Goal: Task Accomplishment & Management: Use online tool/utility

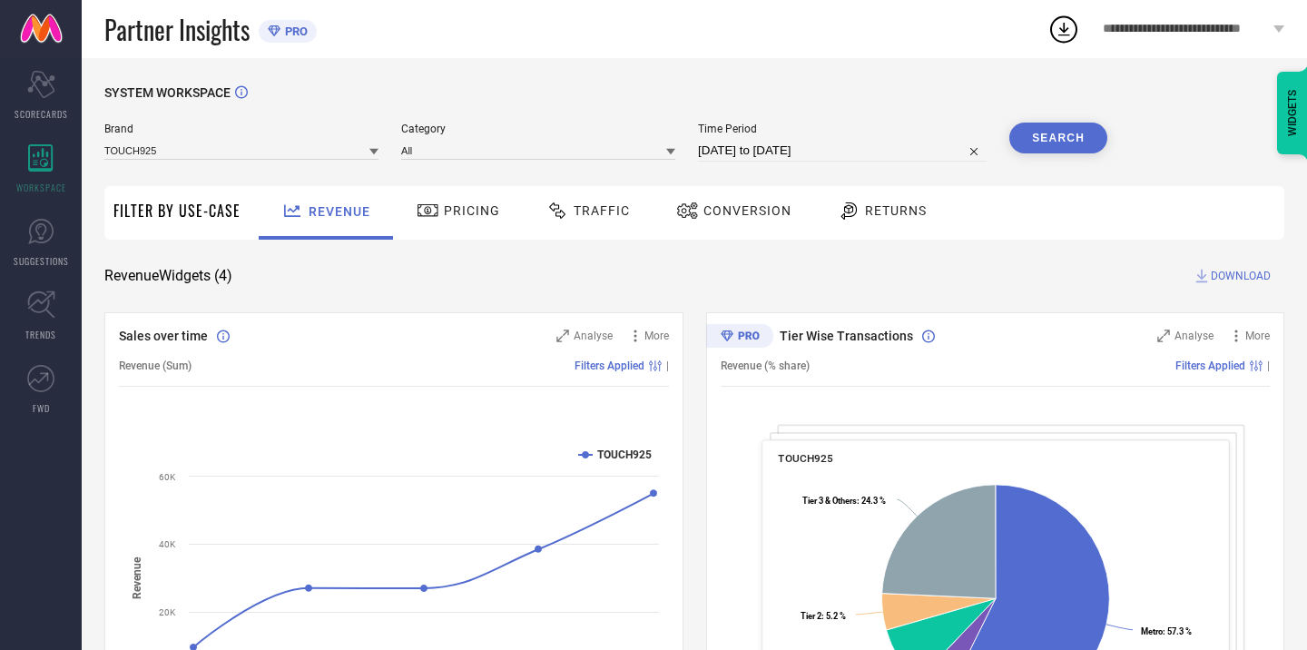
click at [455, 214] on span "Pricing" at bounding box center [472, 210] width 56 height 15
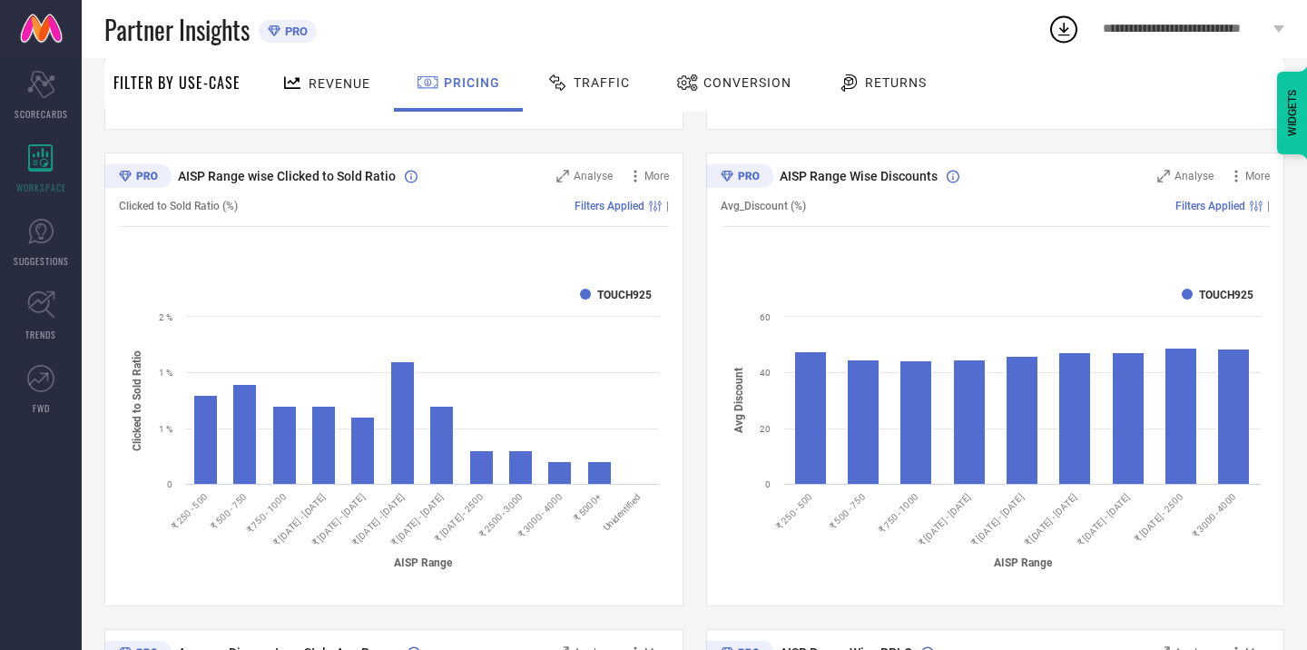
scroll to position [662, 0]
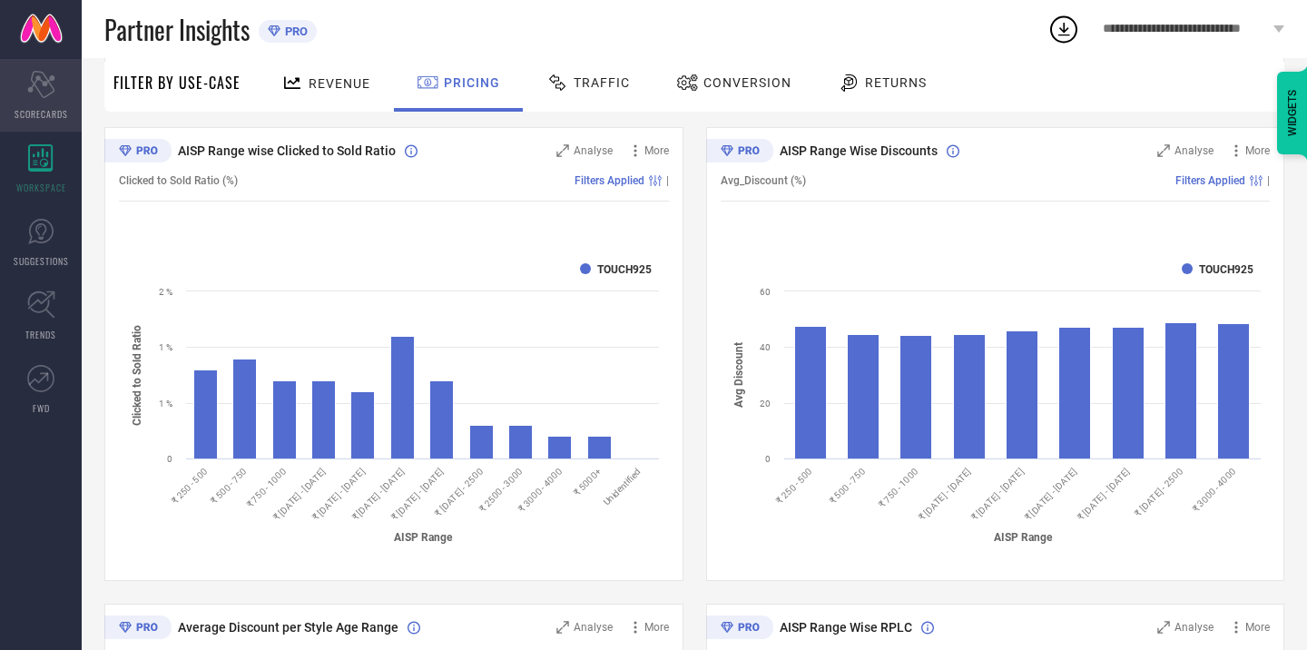
click at [41, 94] on icon at bounding box center [40, 84] width 27 height 27
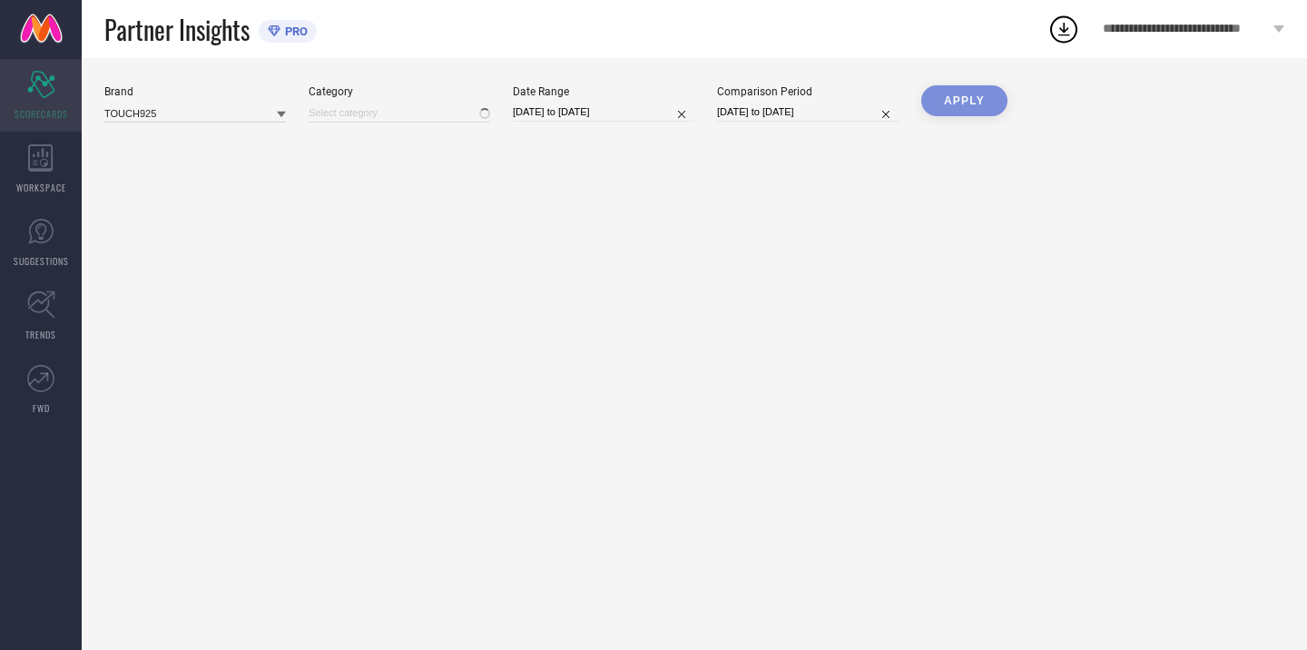
type input "All"
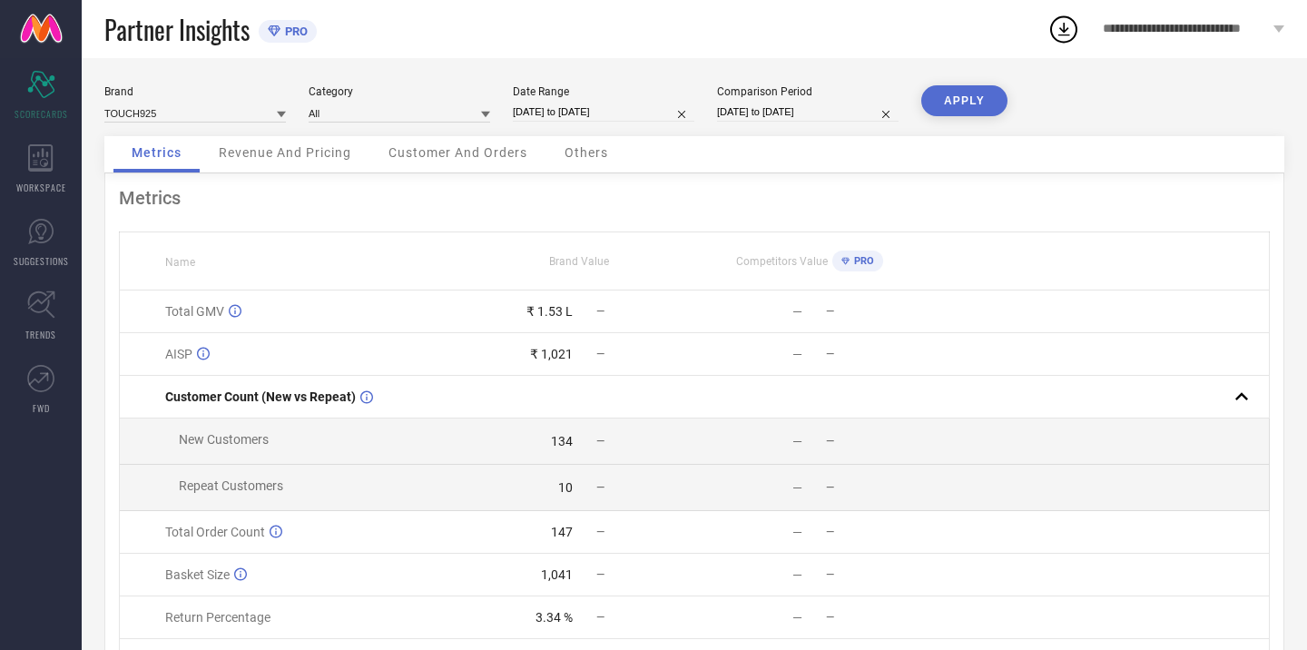
click at [297, 33] on span "PRO" at bounding box center [294, 32] width 27 height 14
click at [850, 261] on span "PRO" at bounding box center [862, 261] width 25 height 12
click at [882, 261] on div "Competitors Value PRO" at bounding box center [809, 261] width 228 height 30
click at [871, 261] on span "PRO" at bounding box center [862, 261] width 25 height 12
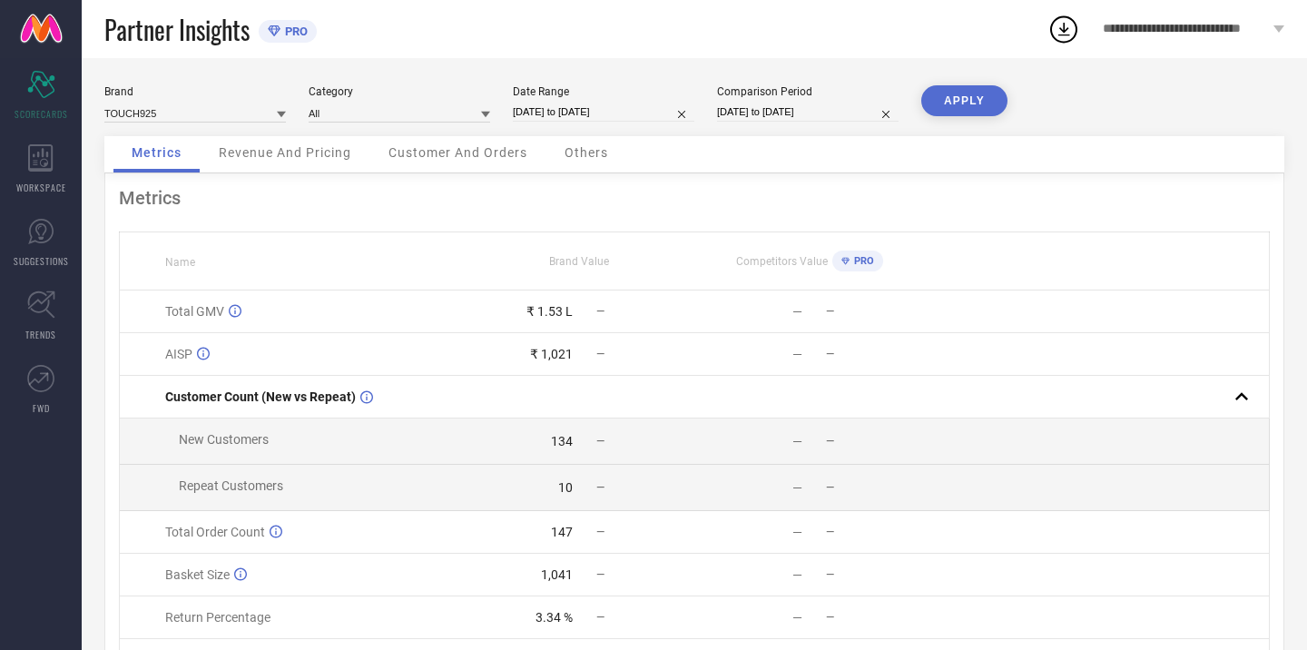
click at [1105, 32] on span "**********" at bounding box center [1186, 29] width 166 height 15
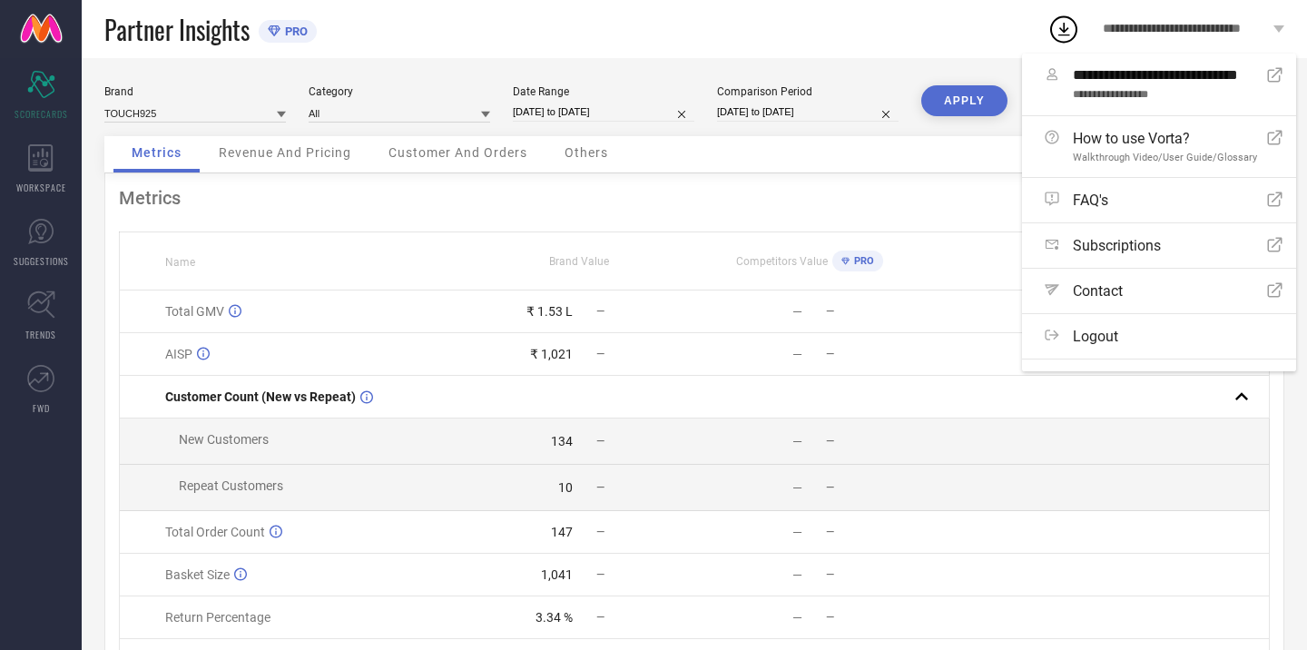
click at [928, 212] on div "Metrics Name Brand Value Competitors Value PRO Total GMV ₹ 1.53 L — — — AISP ₹ …" at bounding box center [694, 450] width 1180 height 555
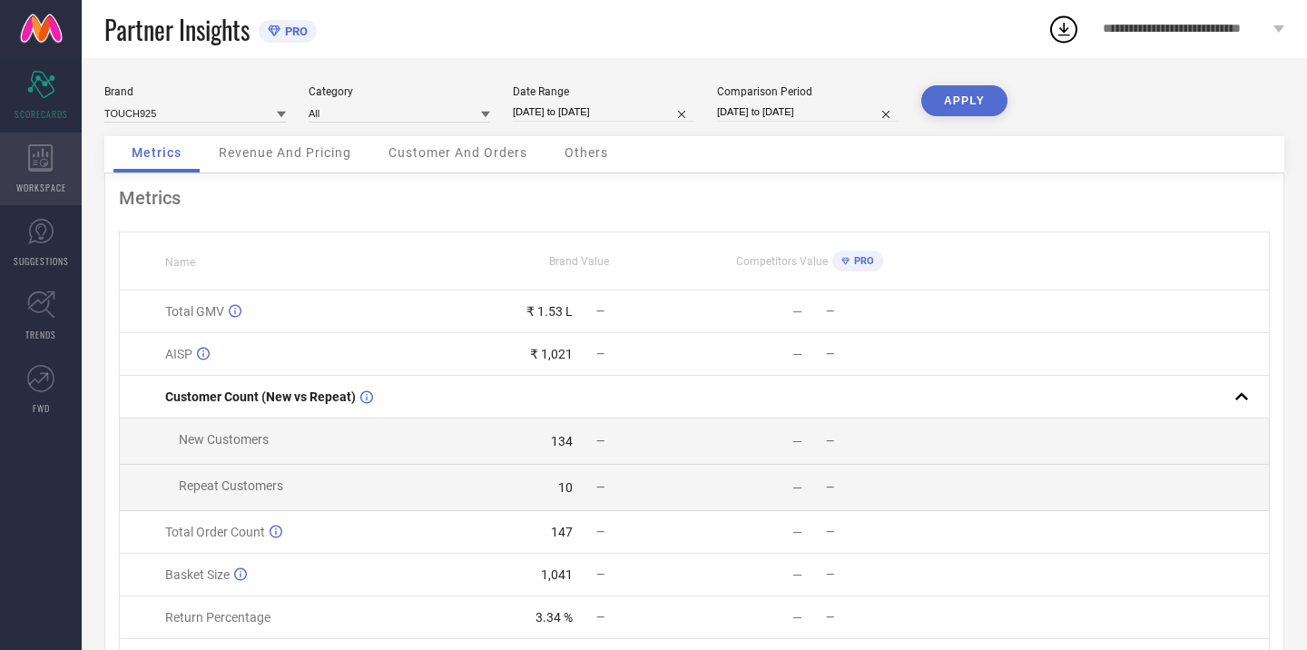
click at [16, 152] on div "WORKSPACE" at bounding box center [41, 169] width 82 height 73
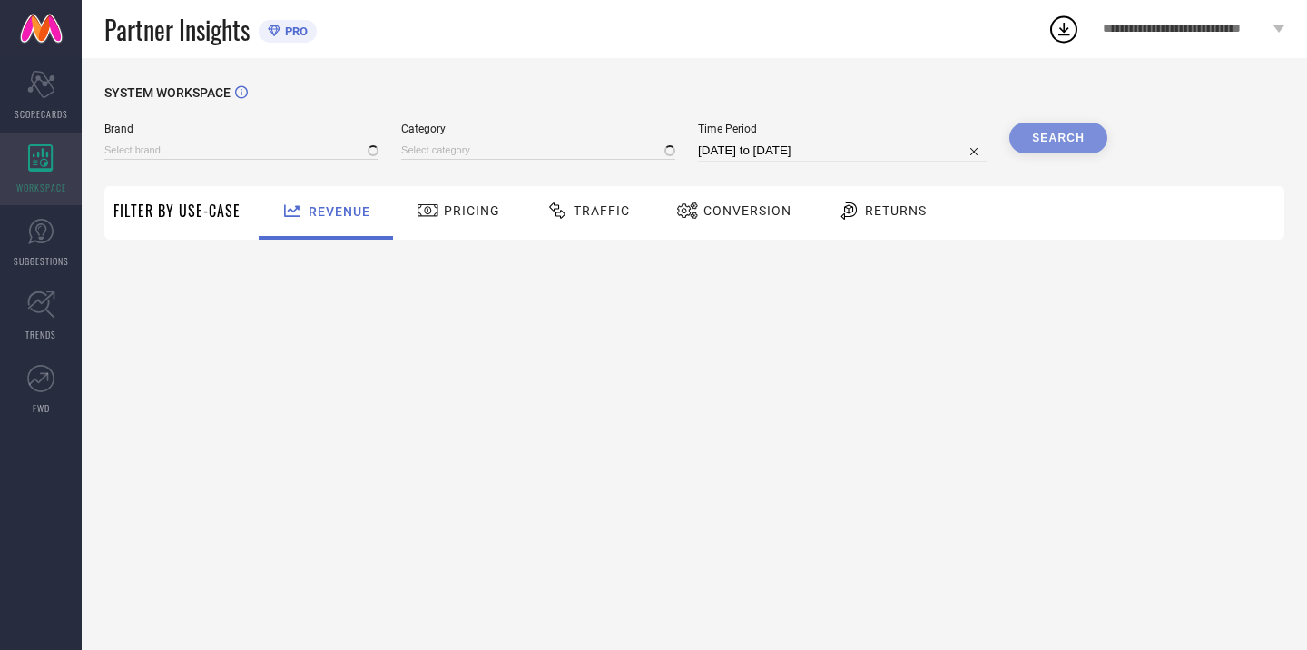
type input "TOUCH925"
type input "All"
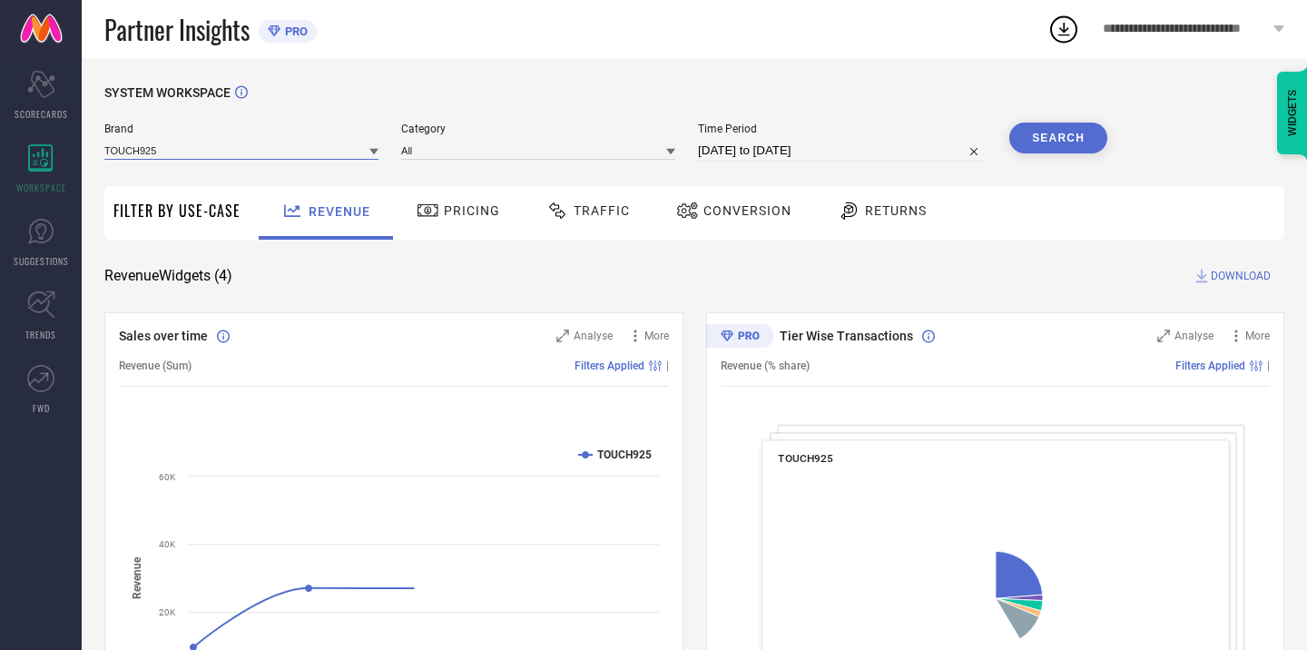
click at [284, 156] on input at bounding box center [241, 150] width 274 height 19
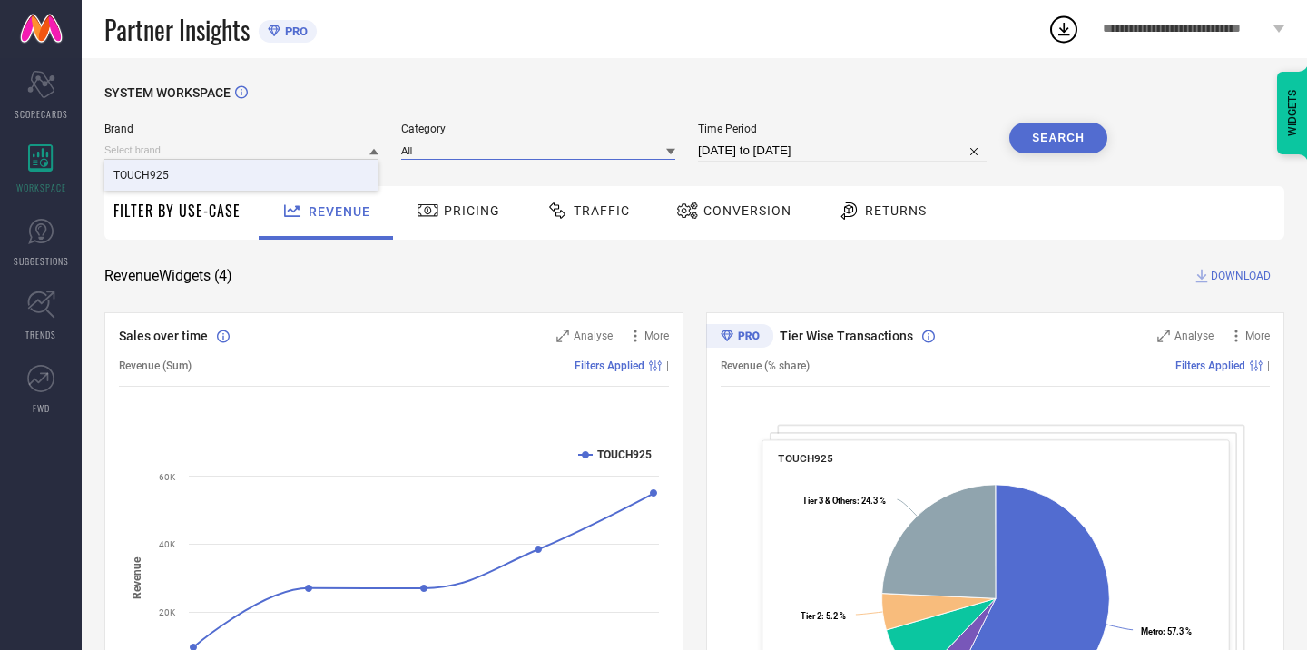
click at [445, 154] on input at bounding box center [538, 150] width 274 height 19
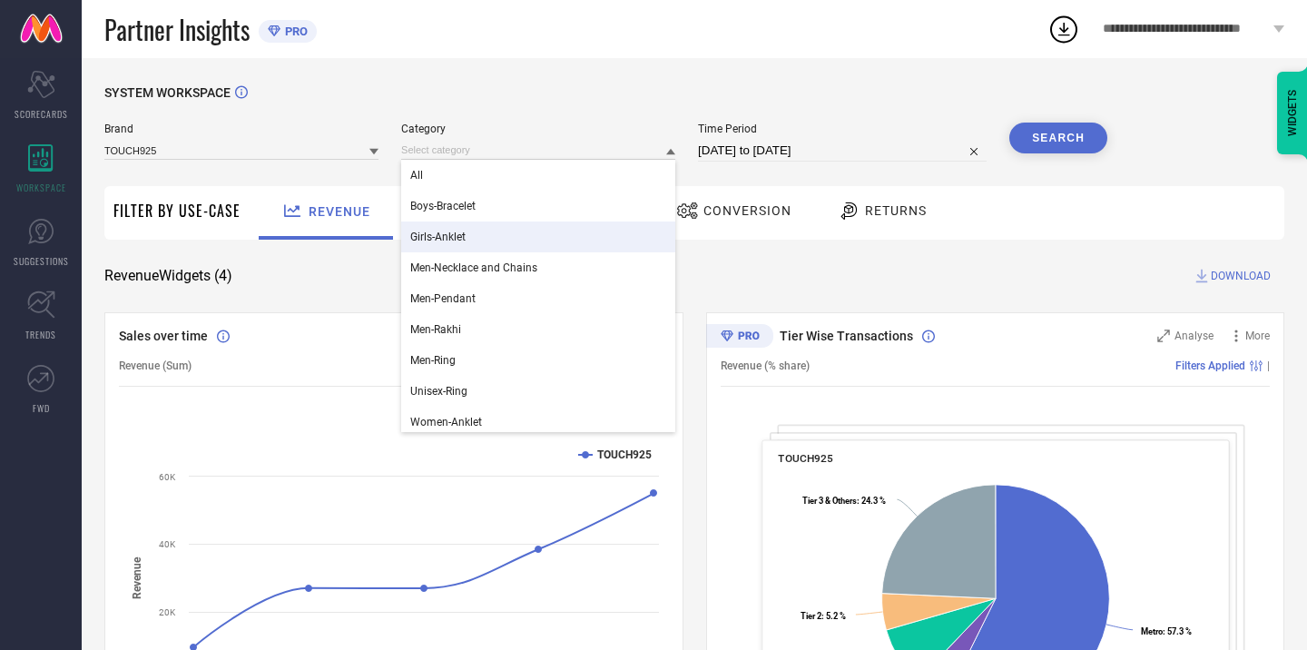
click at [461, 235] on span "Girls-Anklet" at bounding box center [437, 237] width 55 height 13
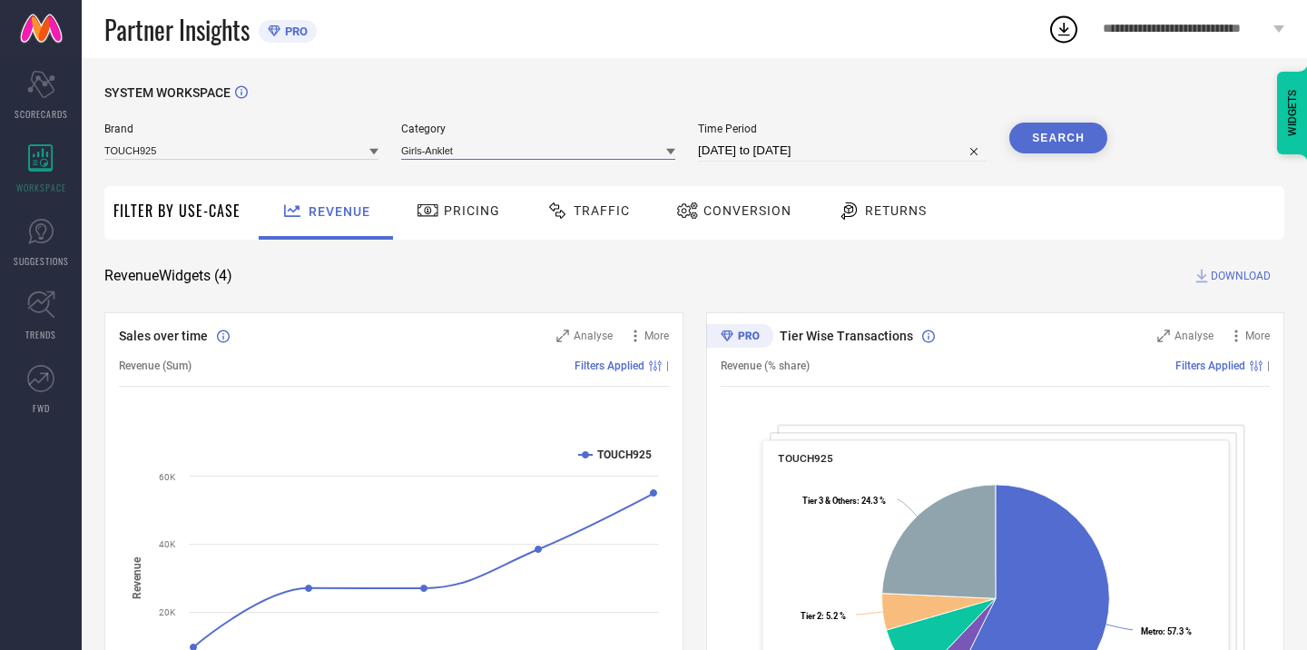
click at [583, 148] on input at bounding box center [538, 150] width 274 height 19
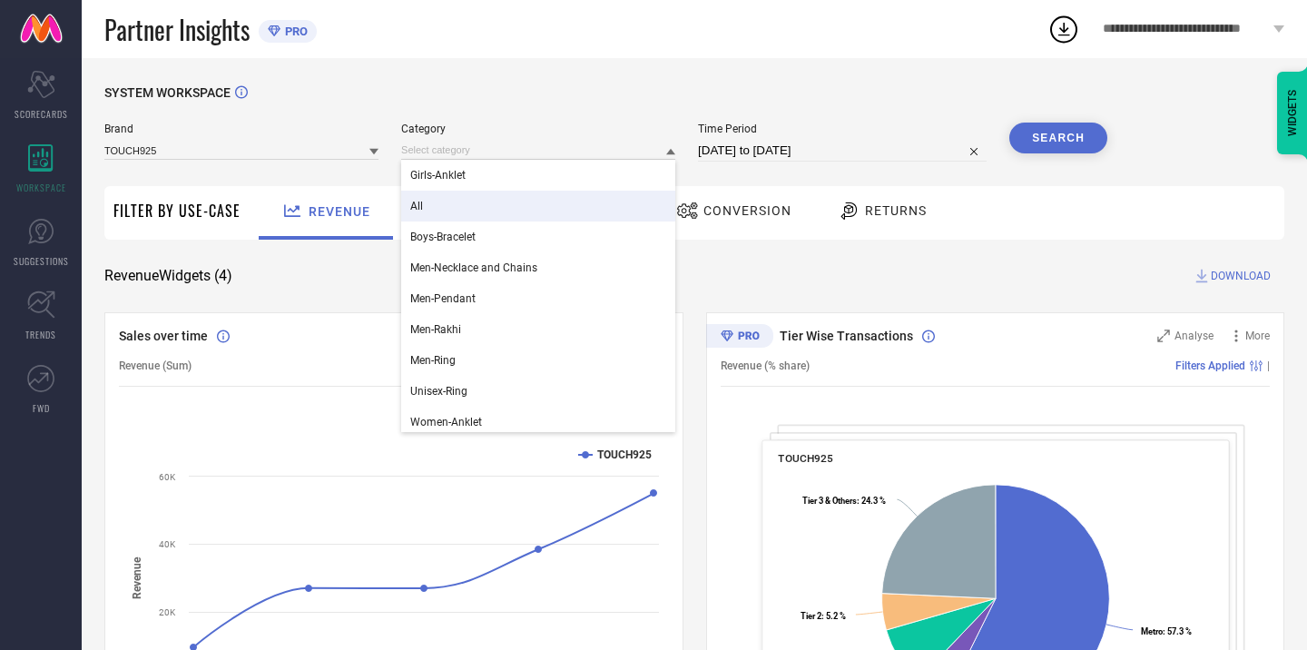
click at [493, 208] on div "All" at bounding box center [538, 206] width 274 height 31
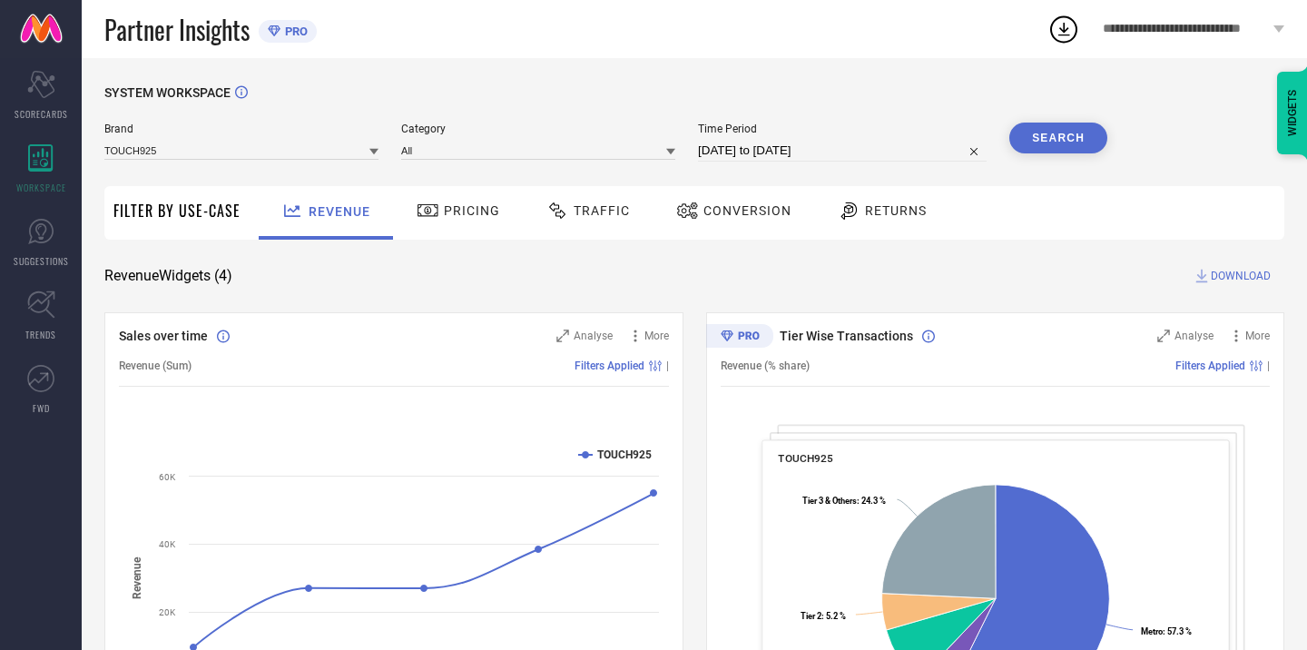
click at [783, 153] on input "[DATE] to [DATE]" at bounding box center [842, 151] width 289 height 22
select select "6"
select select "2025"
select select "7"
select select "2025"
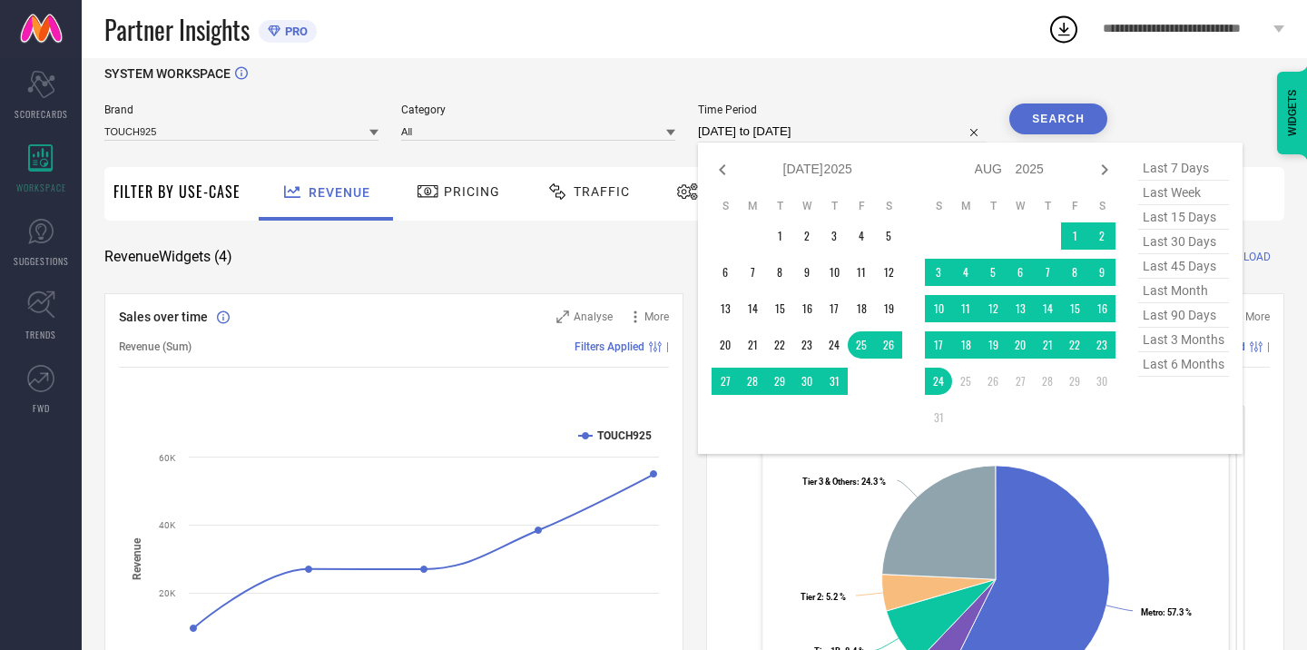
scroll to position [29, 0]
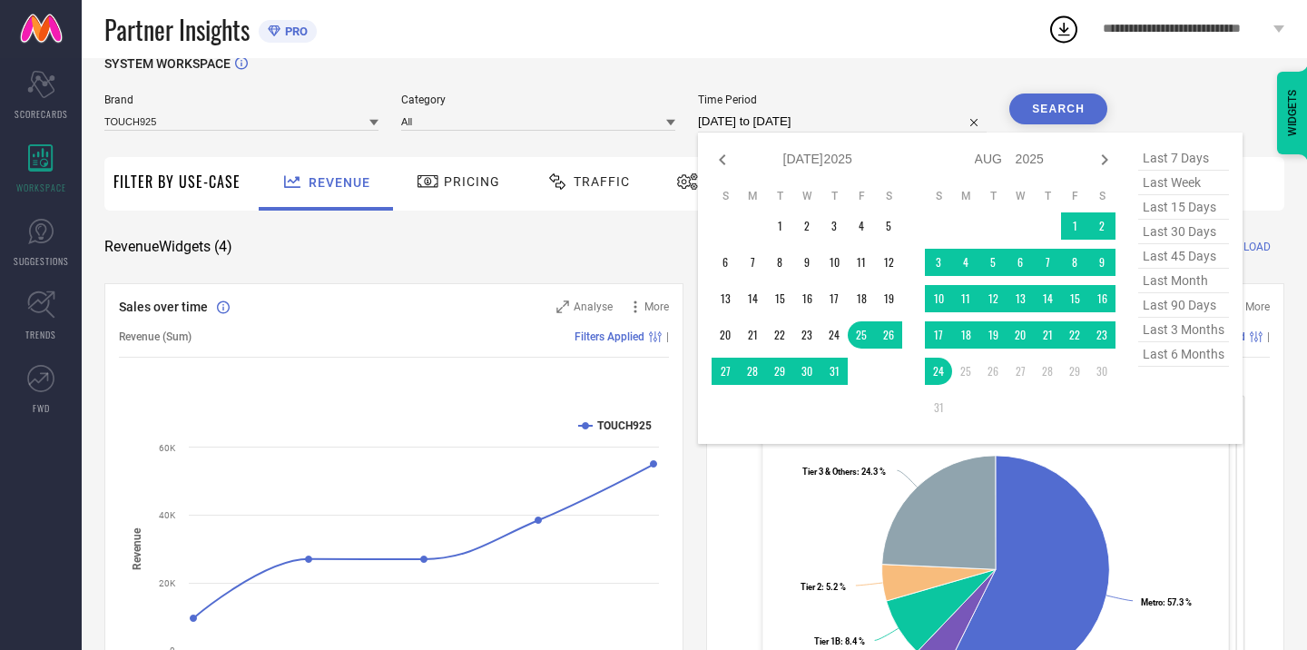
click at [1178, 360] on span "last 6 months" at bounding box center [1183, 354] width 91 height 25
type input "[DATE] to [DATE]"
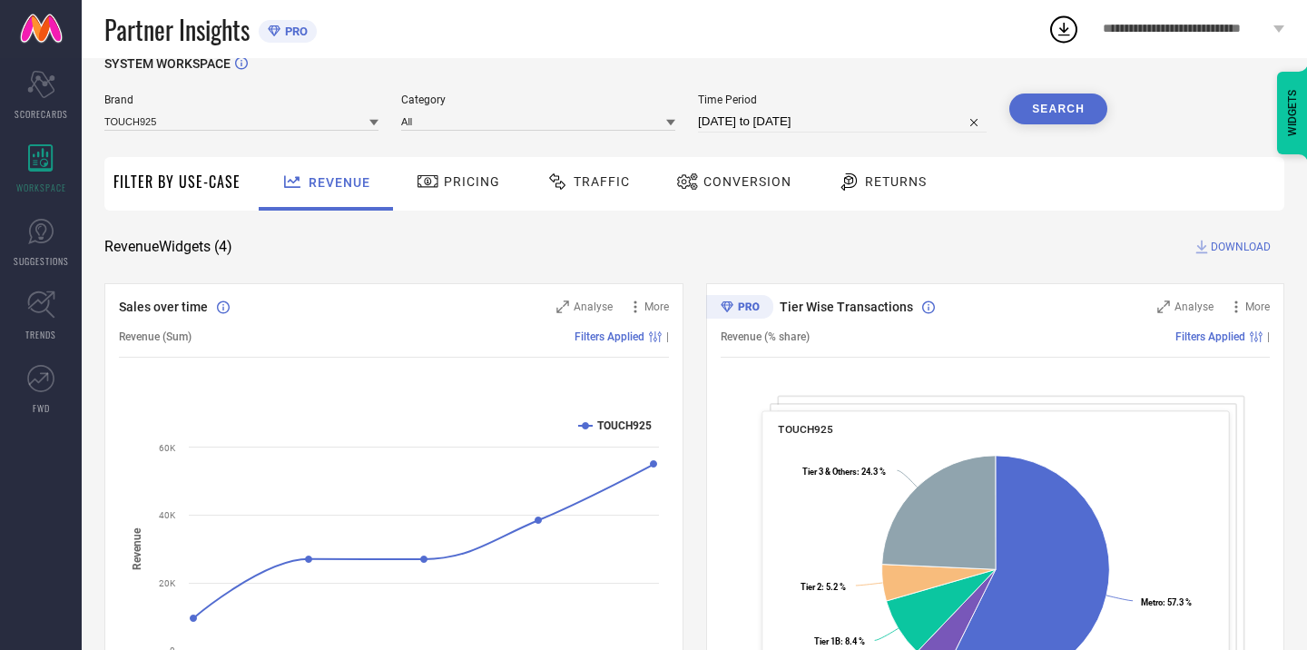
click at [1071, 105] on button "Search" at bounding box center [1059, 109] width 98 height 31
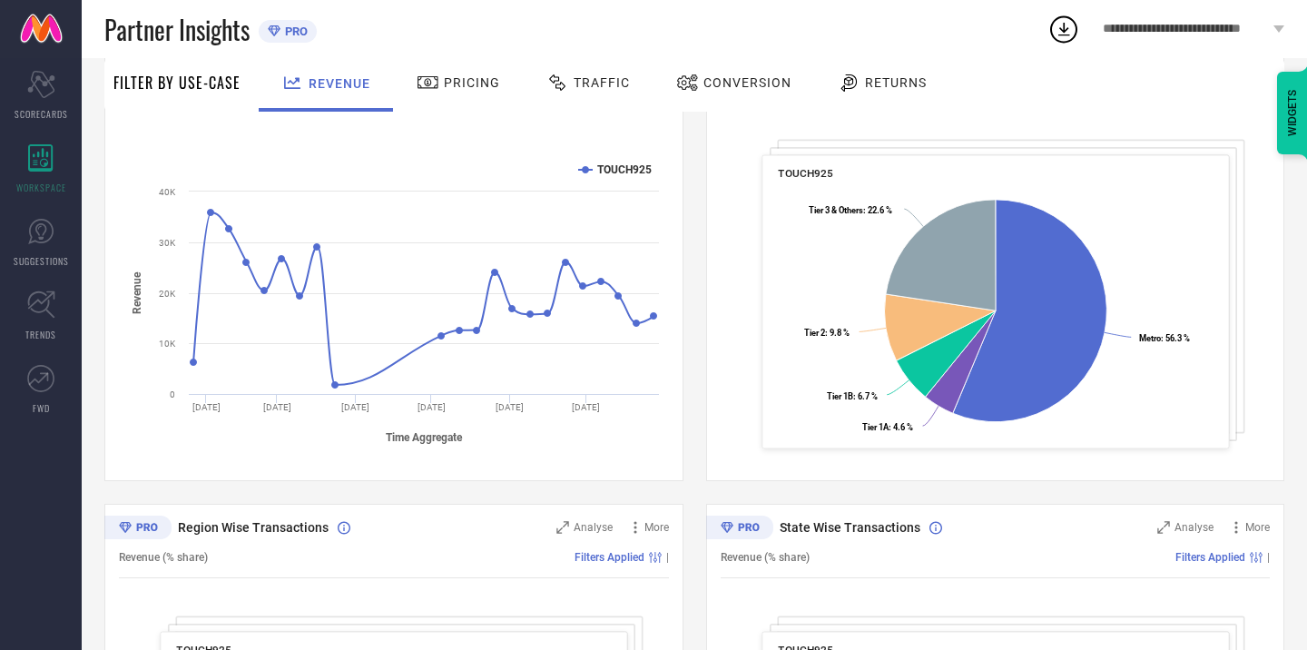
scroll to position [620, 0]
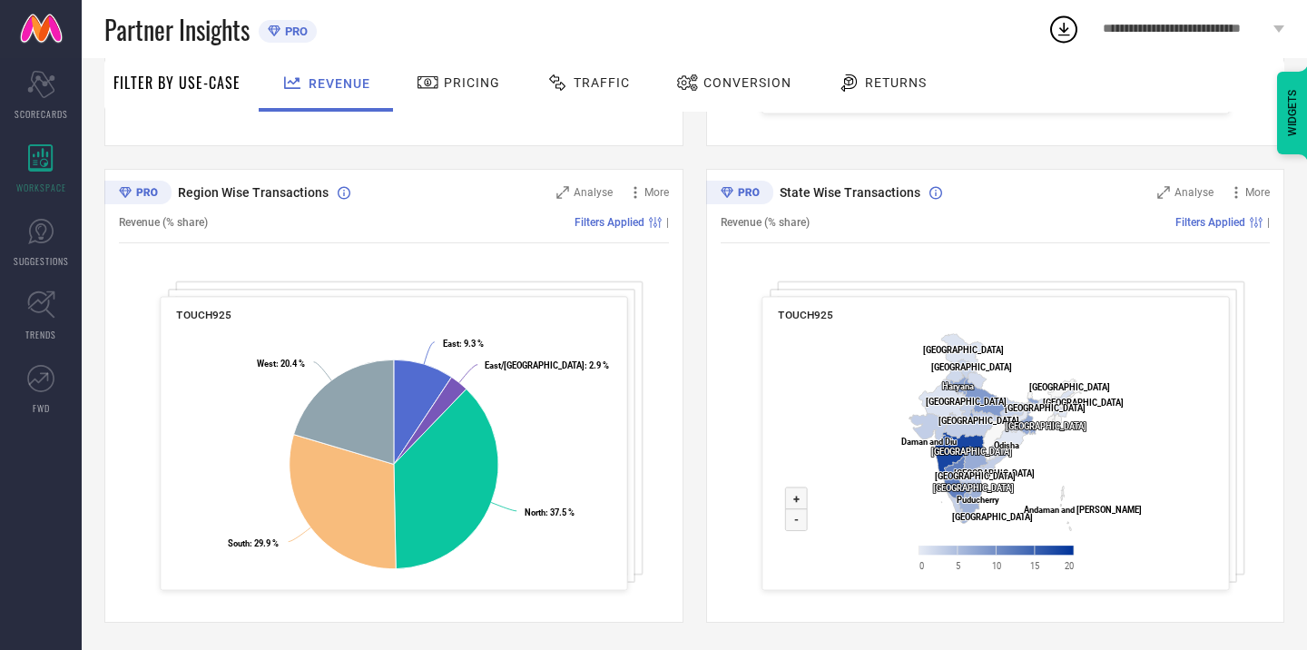
click at [461, 87] on span "Pricing" at bounding box center [472, 82] width 56 height 15
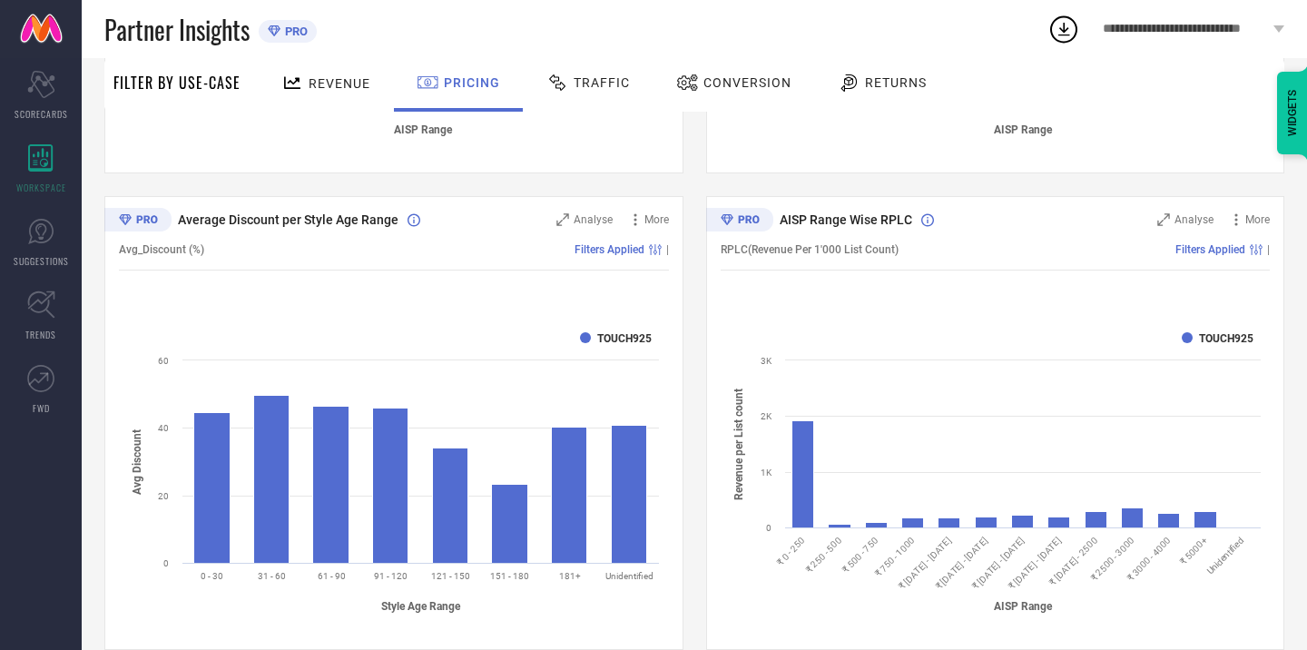
scroll to position [1097, 0]
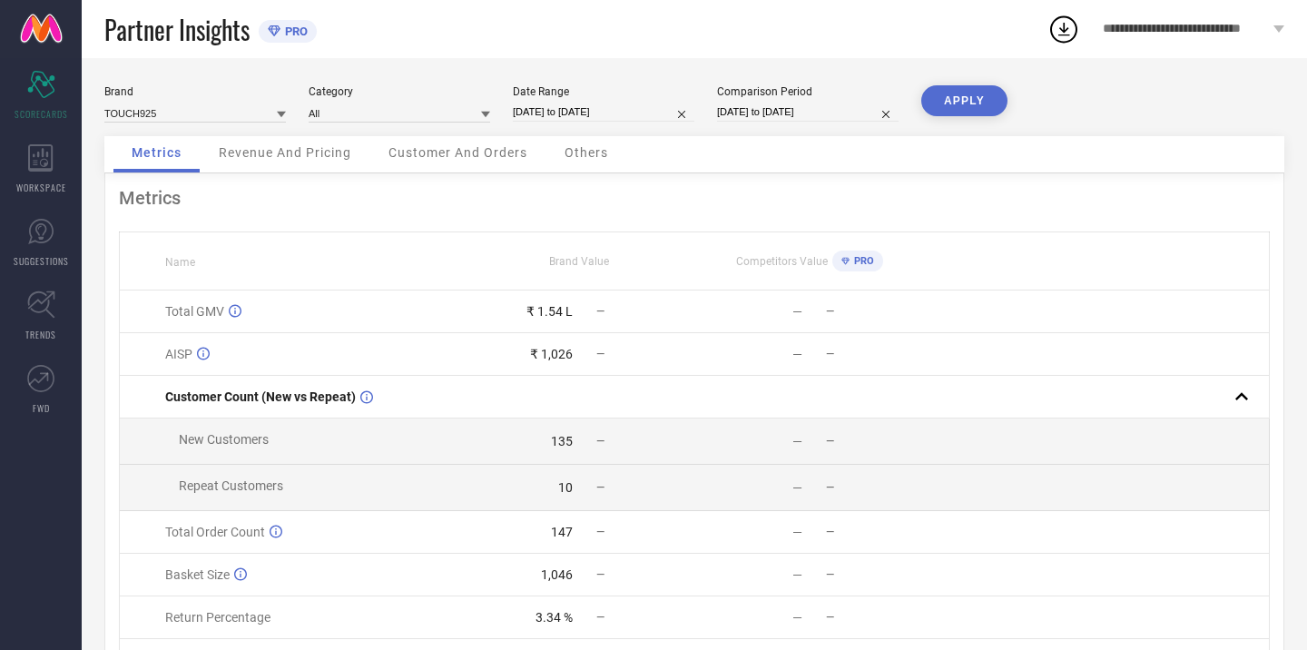
click at [862, 262] on span "PRO" at bounding box center [862, 261] width 25 height 12
click at [840, 262] on div "PRO" at bounding box center [854, 261] width 42 height 21
click at [1142, 18] on div "**********" at bounding box center [1193, 29] width 227 height 58
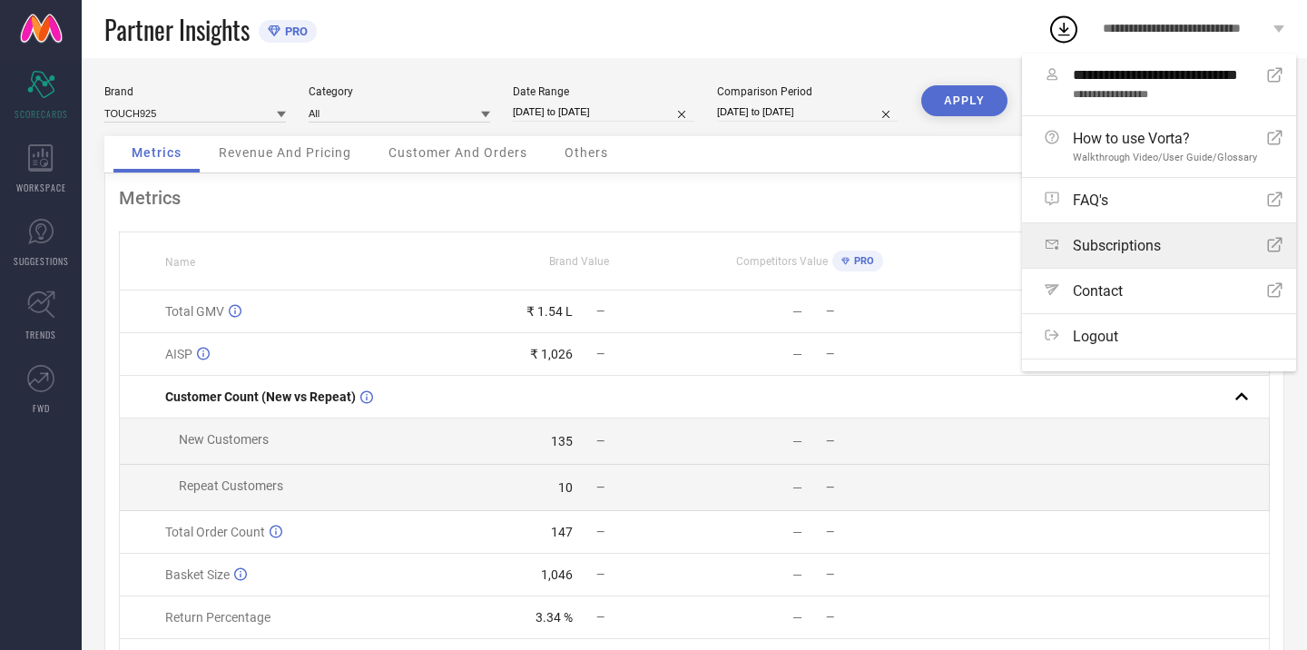
click at [1125, 244] on span "Subscriptions" at bounding box center [1117, 245] width 88 height 17
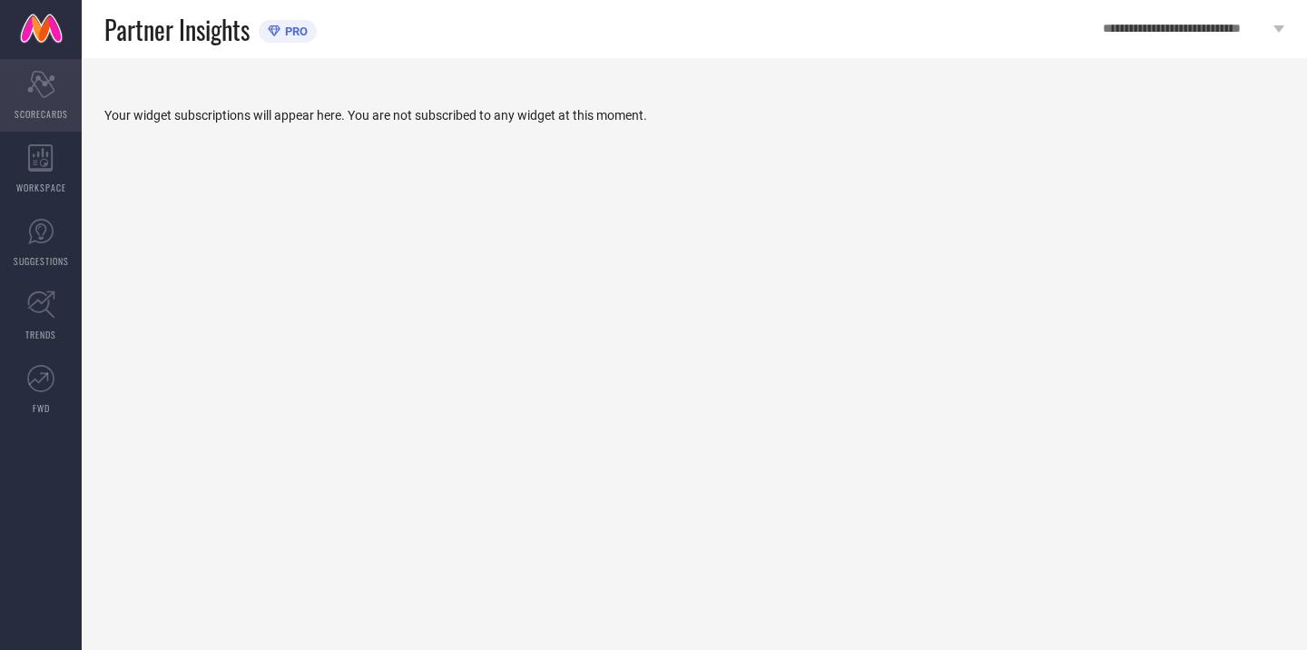
click at [40, 86] on icon "Scorecard" at bounding box center [41, 84] width 28 height 27
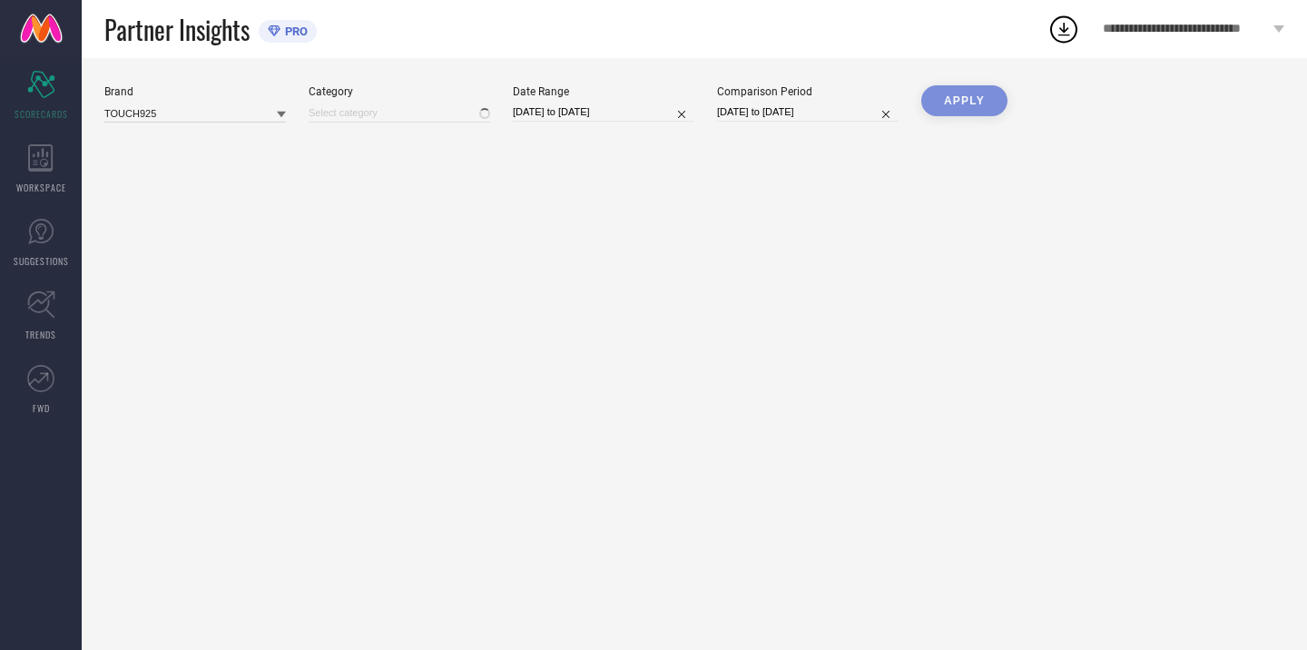
type input "All"
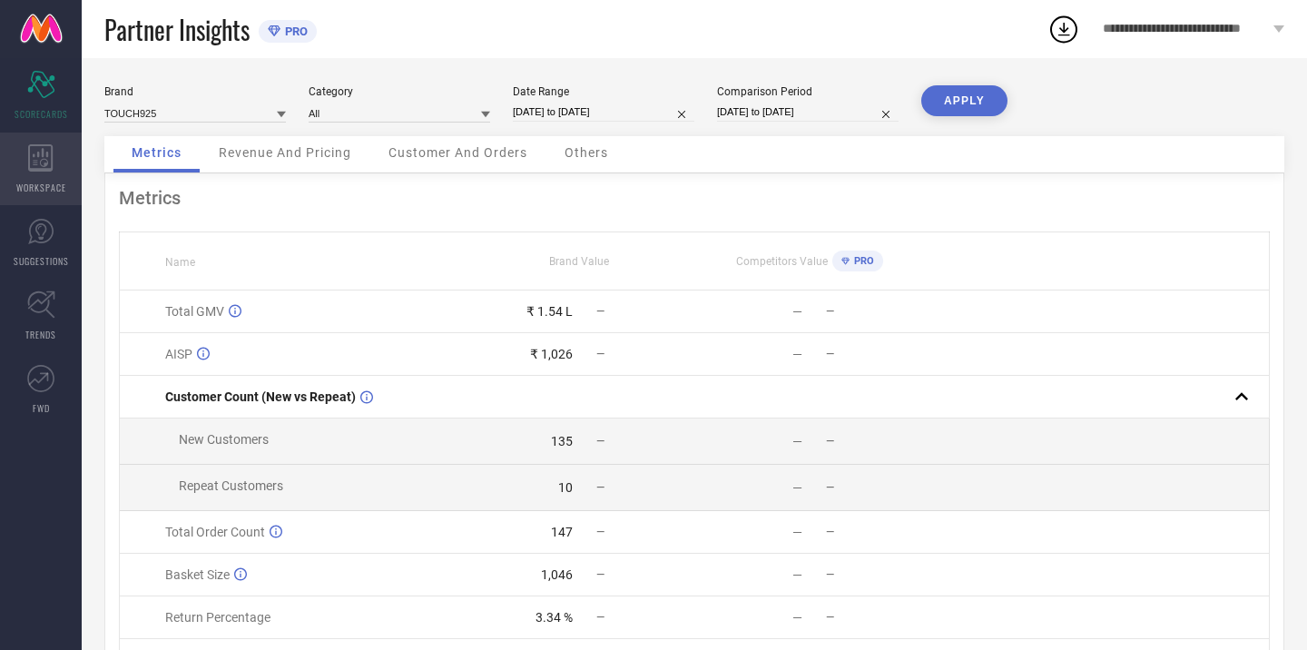
click at [25, 153] on div "WORKSPACE" at bounding box center [41, 169] width 82 height 73
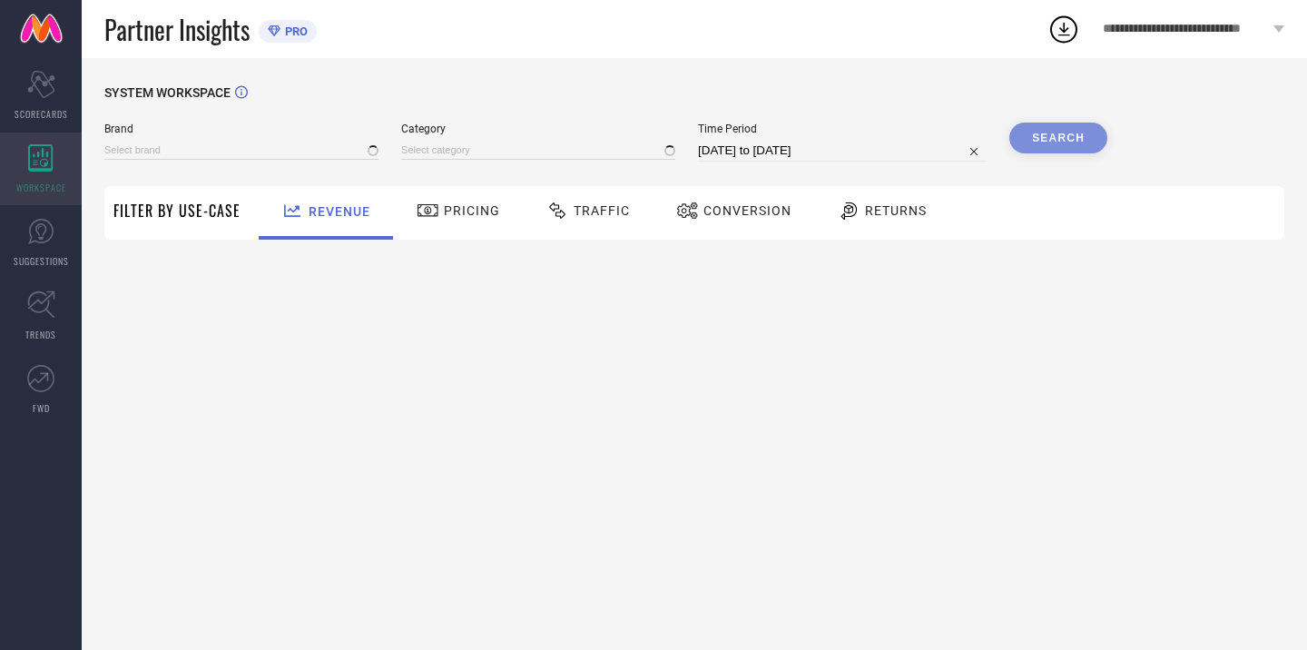
type input "TOUCH925"
type input "All"
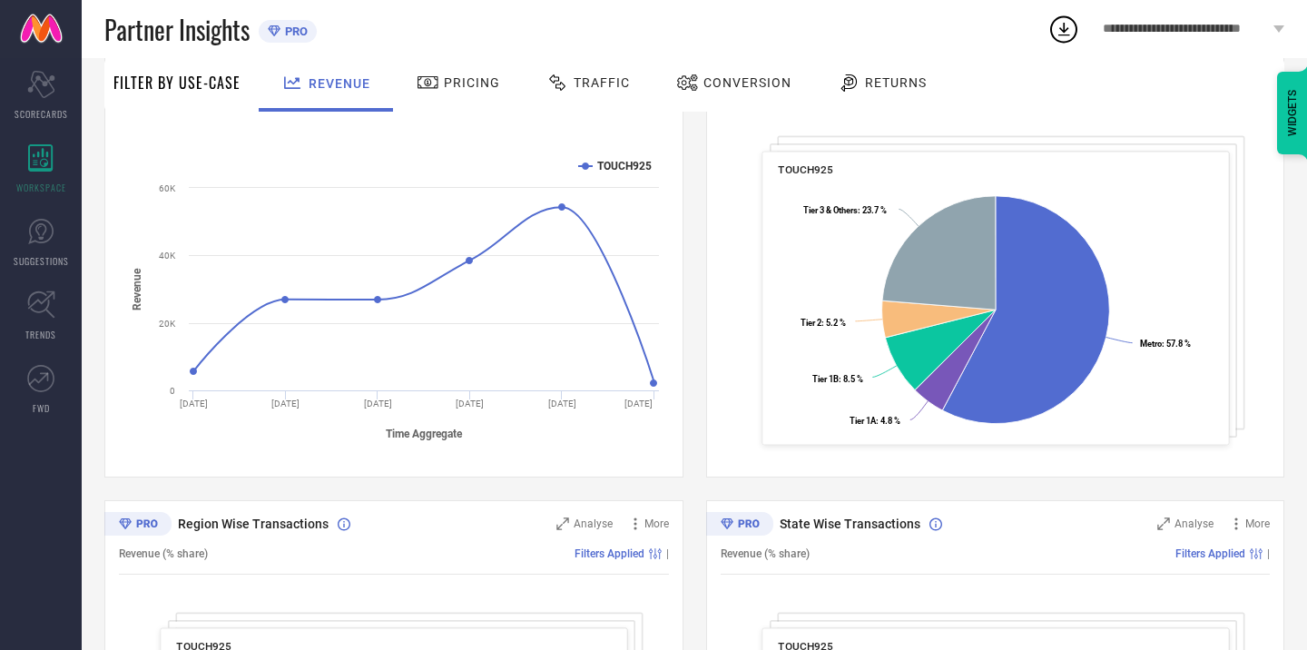
scroll to position [279, 0]
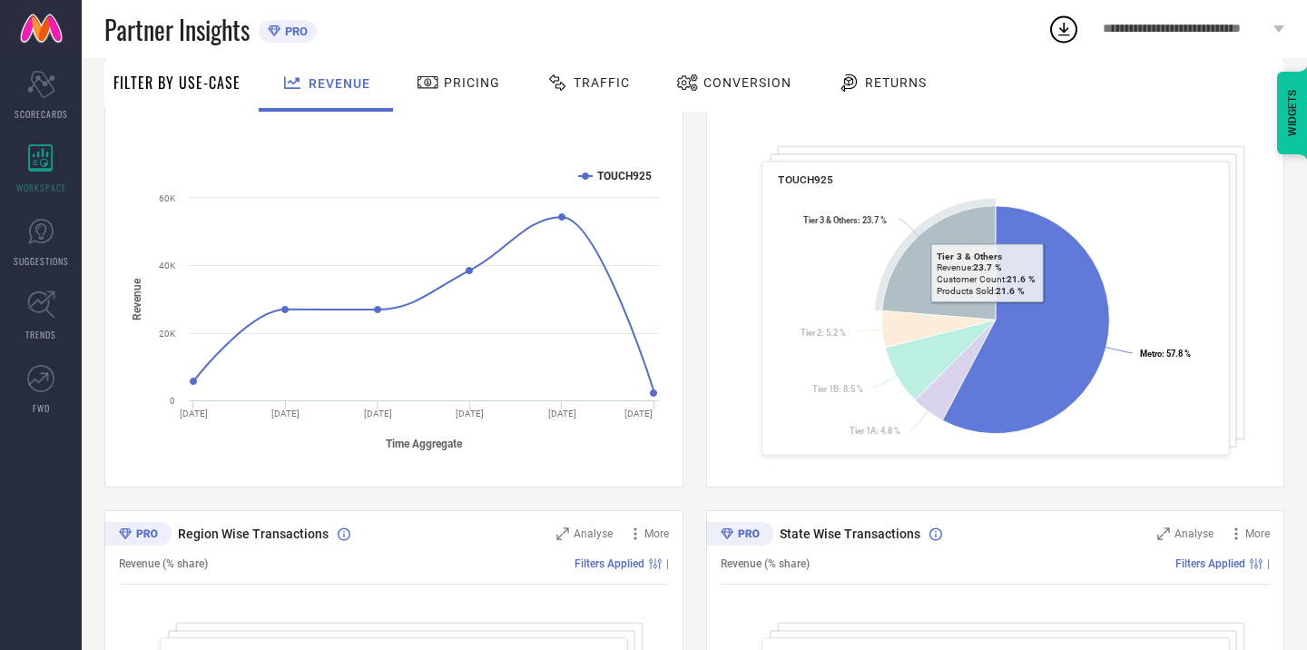
drag, startPoint x: 1159, startPoint y: 232, endPoint x: 855, endPoint y: 235, distance: 304.2
click at [855, 235] on rect at bounding box center [995, 322] width 435 height 262
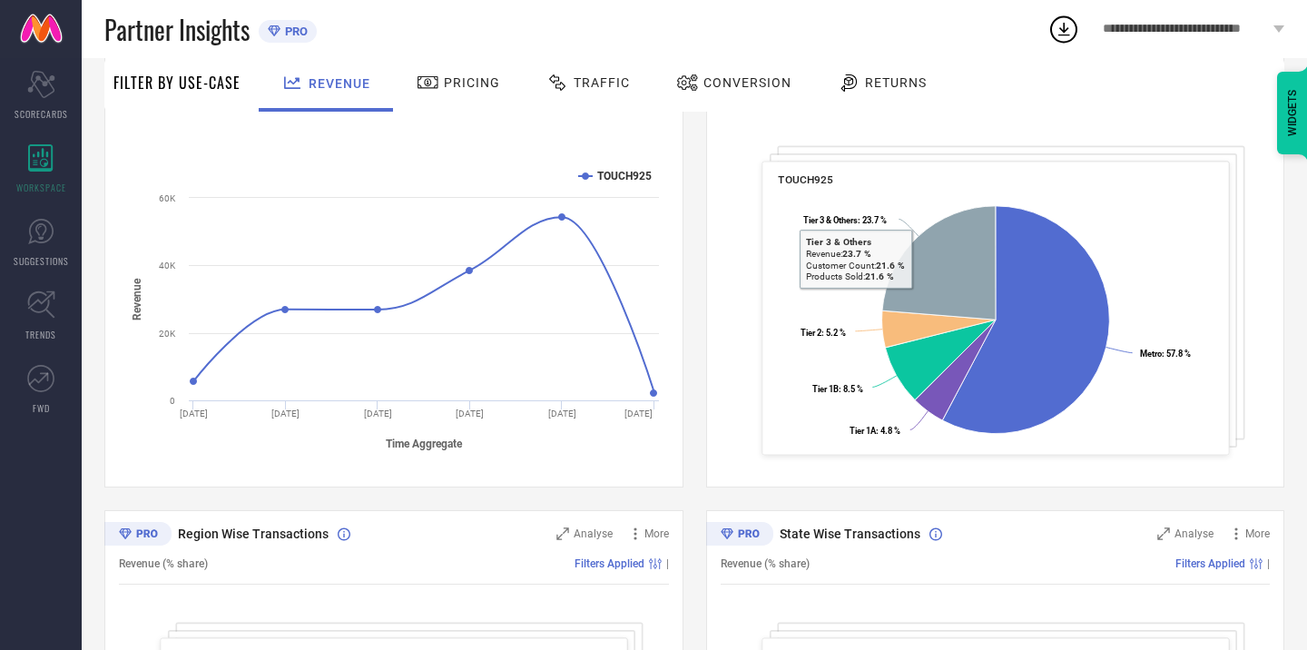
click at [839, 73] on icon at bounding box center [849, 83] width 23 height 22
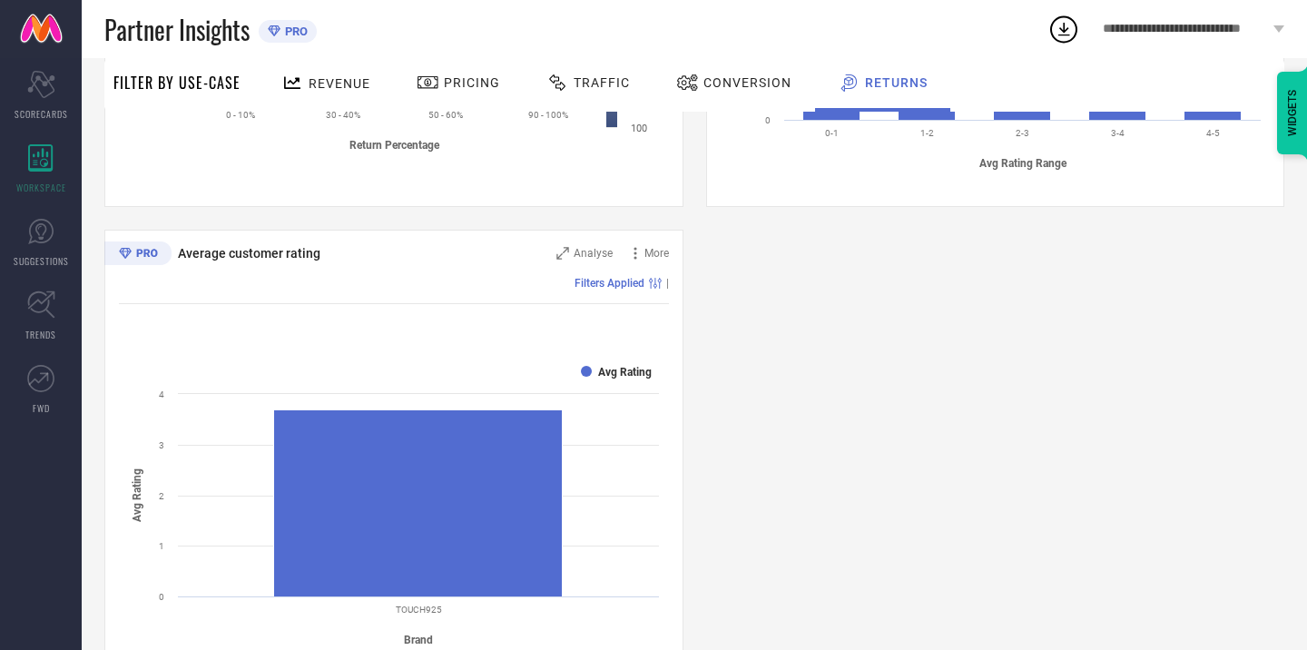
scroll to position [1097, 0]
